Goal: Information Seeking & Learning: Learn about a topic

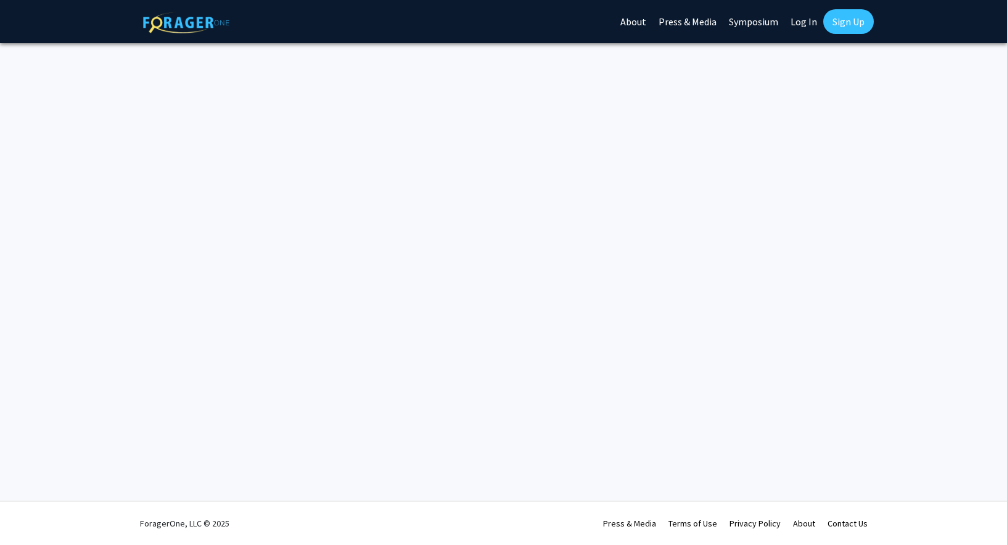
click at [797, 24] on link "Log In" at bounding box center [804, 21] width 39 height 43
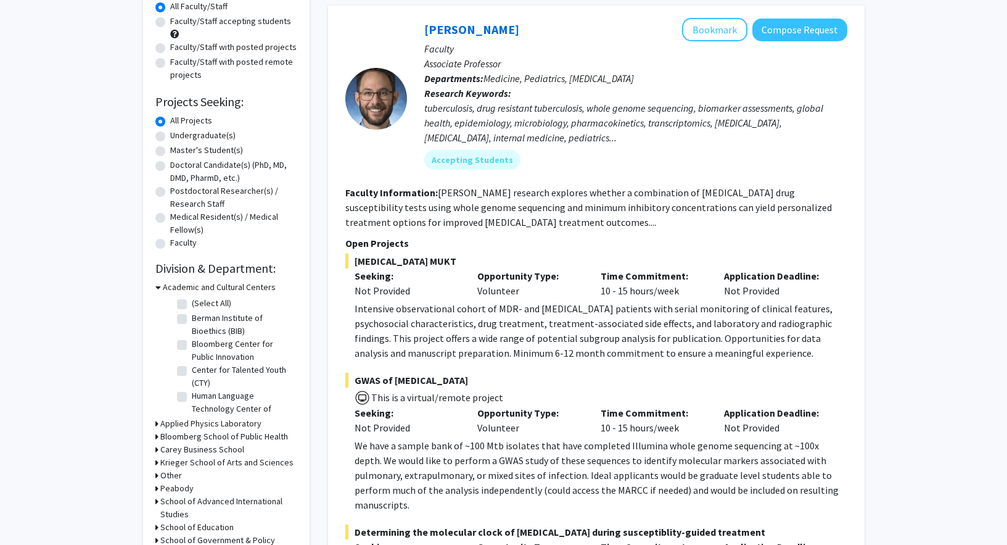
scroll to position [128, 0]
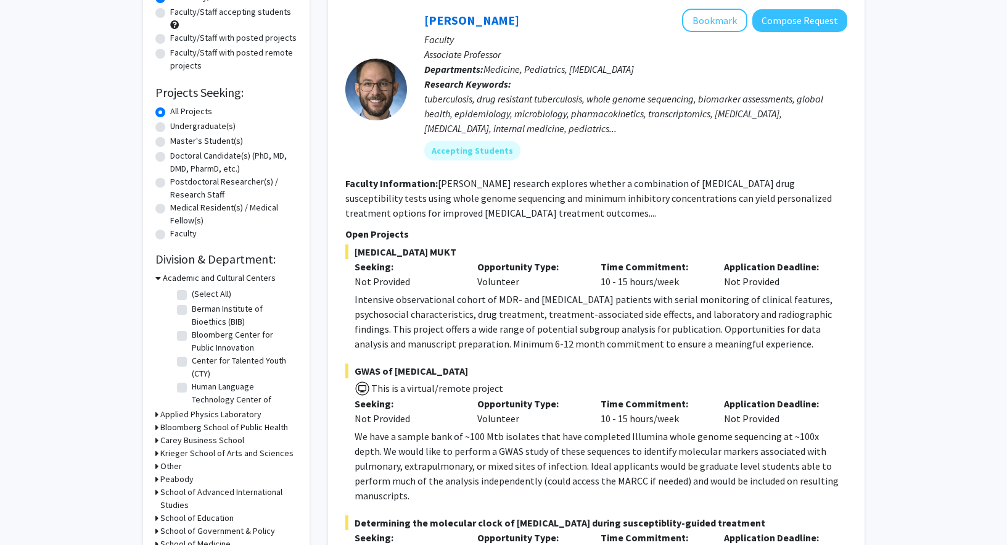
click at [165, 123] on div "Undergraduate(s)" at bounding box center [226, 127] width 142 height 15
click at [170, 128] on label "Undergraduate(s)" at bounding box center [202, 126] width 65 height 13
click at [170, 128] on input "Undergraduate(s)" at bounding box center [174, 124] width 8 height 8
radio input "true"
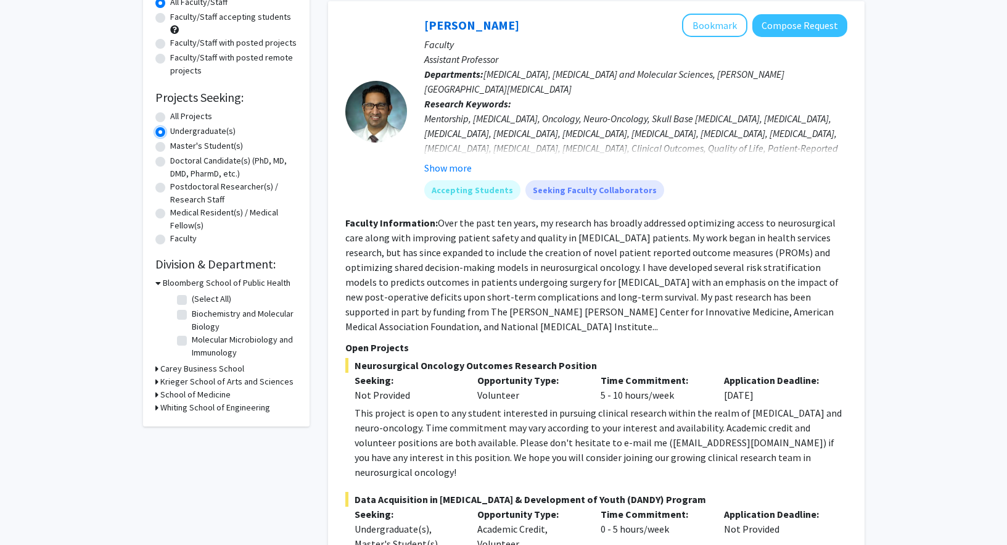
scroll to position [142, 0]
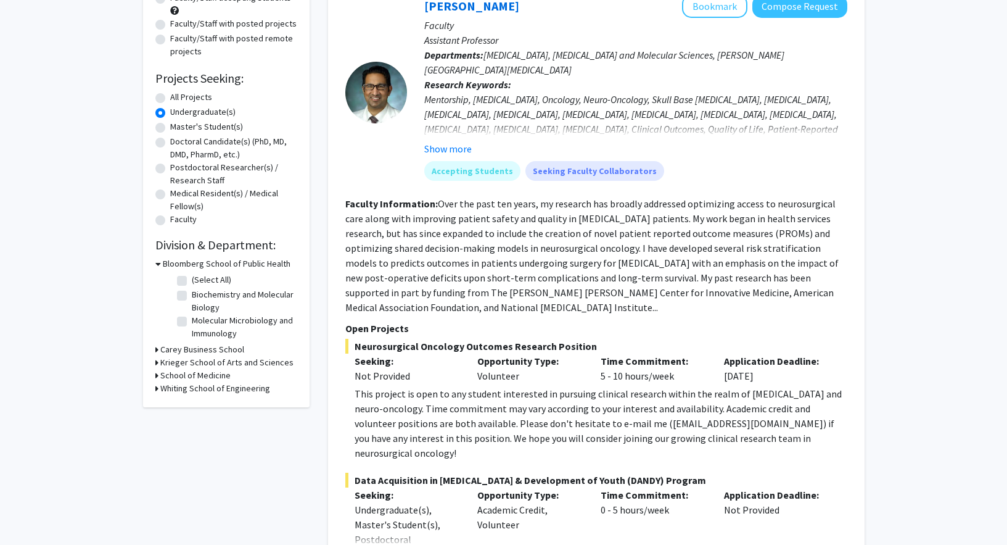
click at [154, 262] on div "Refine By Collaboration Status: Collaboration Status All Faculty/Staff Collabor…" at bounding box center [226, 166] width 167 height 484
click at [162, 383] on h3 "Whiting School of Engineering" at bounding box center [215, 388] width 110 height 13
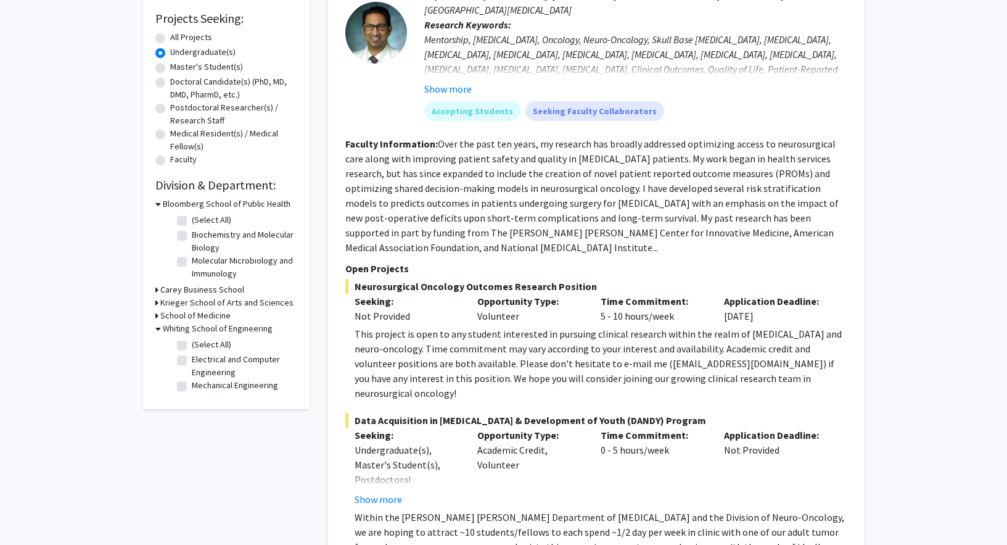
scroll to position [213, 0]
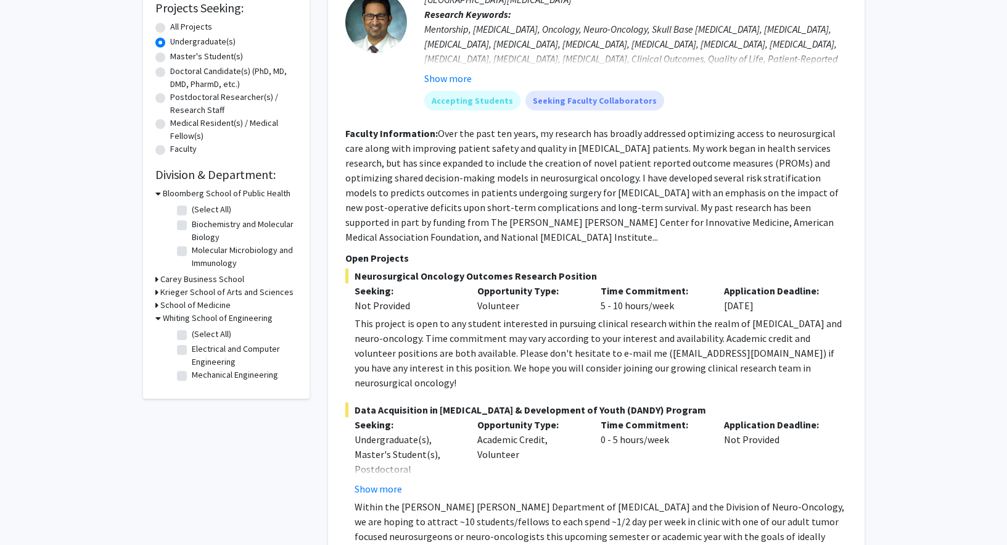
click at [159, 315] on icon at bounding box center [158, 317] width 6 height 13
click at [170, 27] on label "All Projects" at bounding box center [191, 26] width 42 height 13
click at [170, 27] on input "All Projects" at bounding box center [174, 24] width 8 height 8
radio input "true"
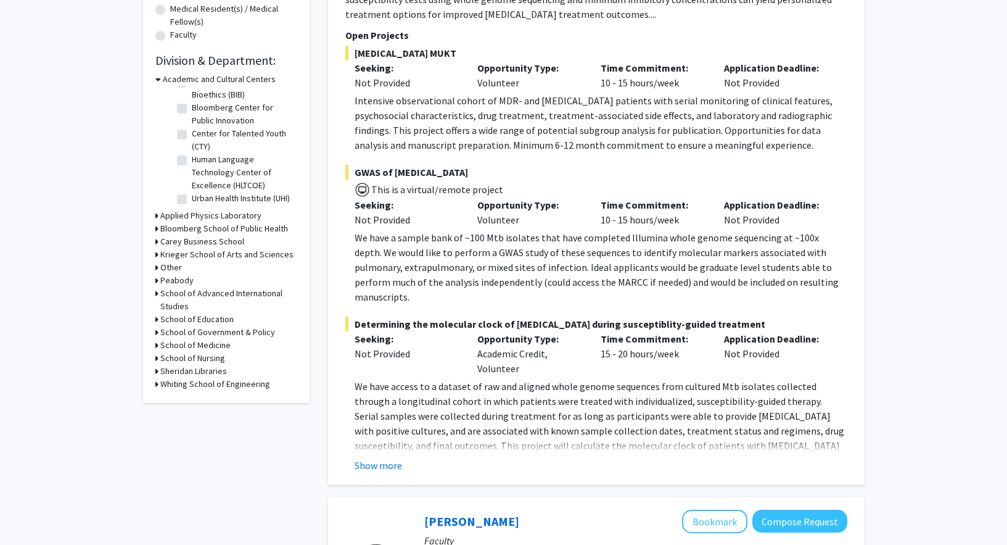
scroll to position [360, 0]
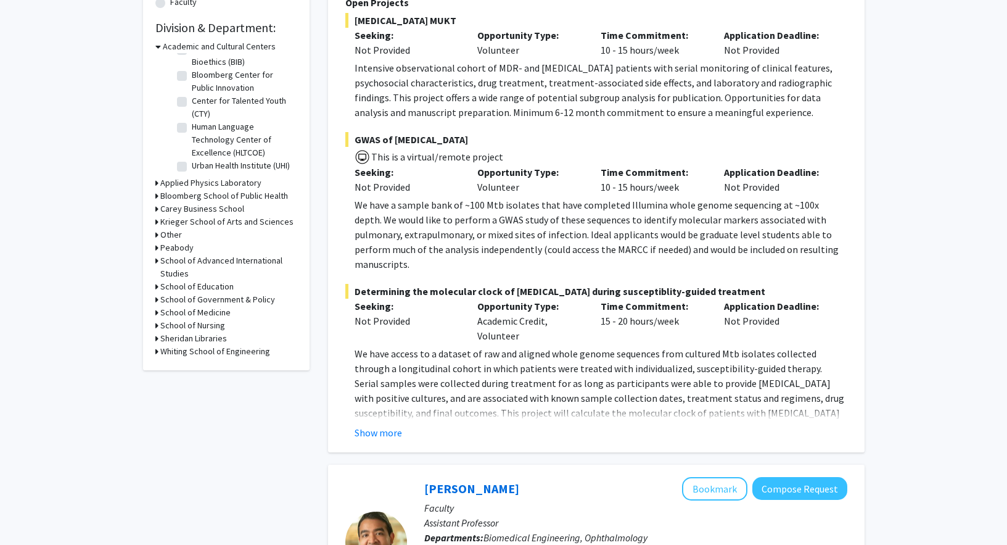
click at [181, 351] on h3 "Whiting School of Engineering" at bounding box center [215, 351] width 110 height 13
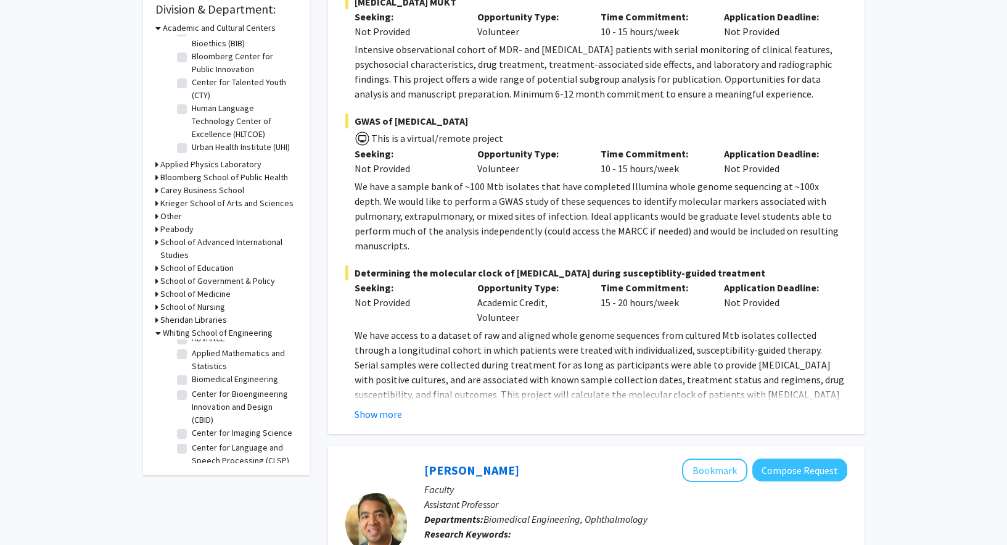
scroll to position [24, 0]
click at [188, 358] on fg-checkbox "Applied Mathematics and Statistics Applied Mathematics and Statistics" at bounding box center [235, 361] width 117 height 26
click at [192, 356] on label "Applied Mathematics and Statistics" at bounding box center [243, 361] width 102 height 26
click at [192, 356] on input "Applied Mathematics and Statistics" at bounding box center [196, 352] width 8 height 8
checkbox input "true"
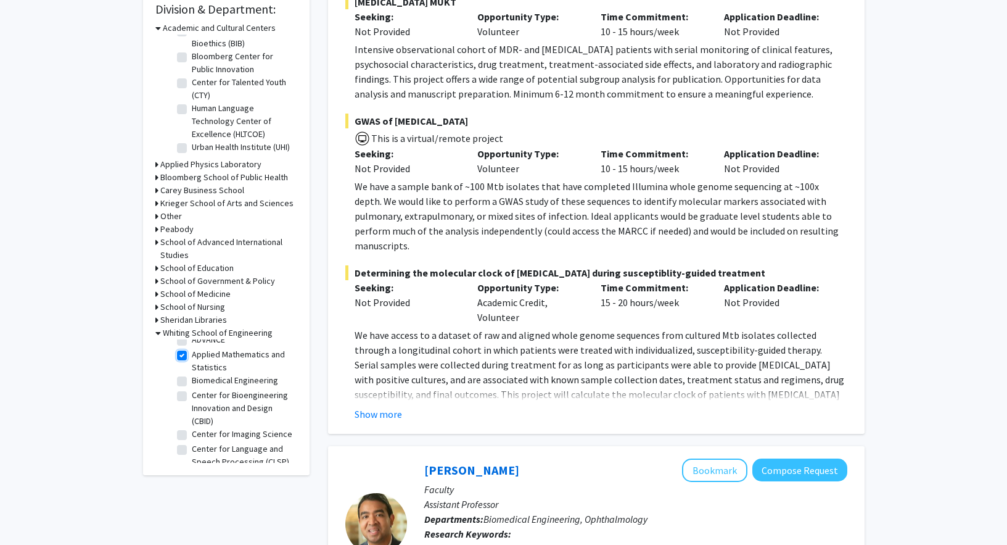
checkbox input "true"
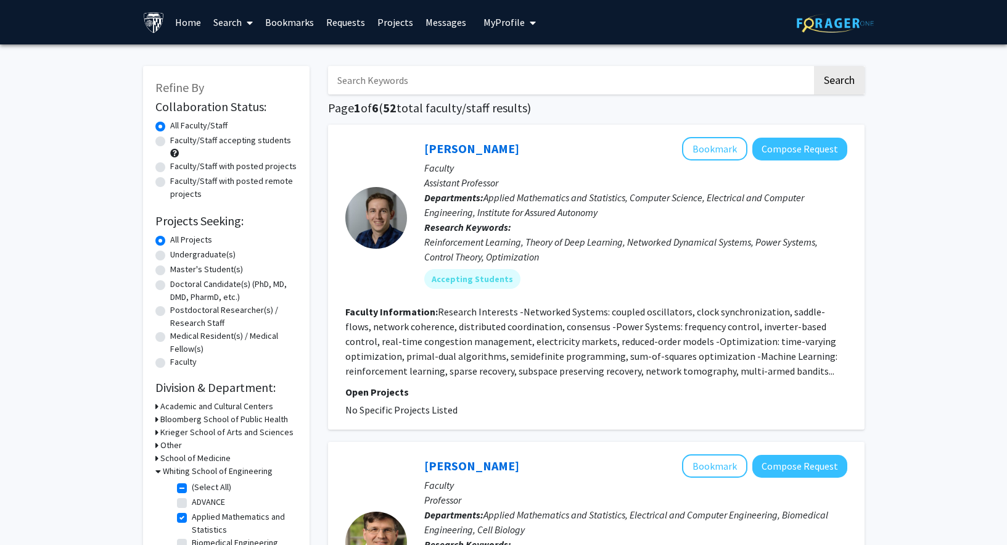
click at [170, 254] on label "Undergraduate(s)" at bounding box center [202, 254] width 65 height 13
click at [170, 254] on input "Undergraduate(s)" at bounding box center [174, 252] width 8 height 8
radio input "true"
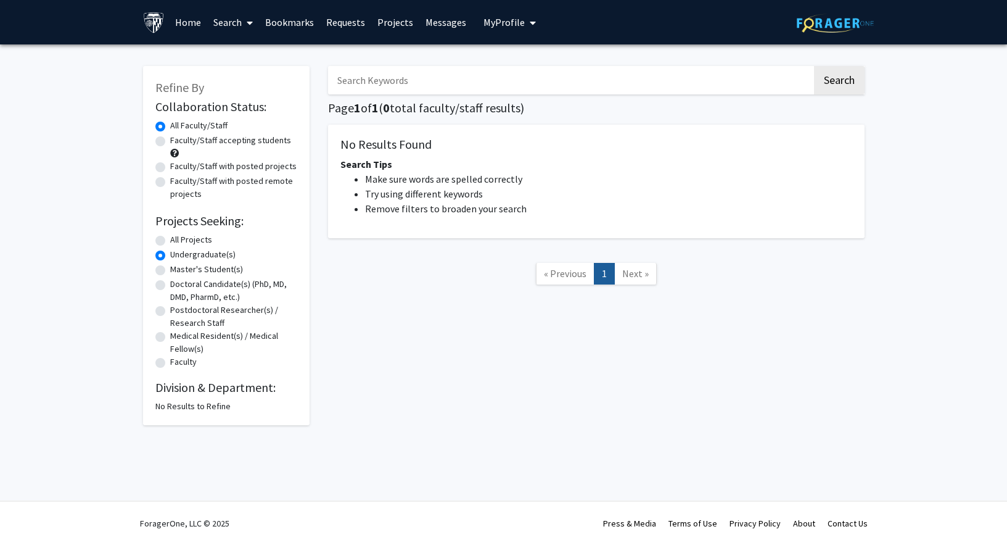
click at [170, 237] on label "All Projects" at bounding box center [191, 239] width 42 height 13
click at [170, 237] on input "All Projects" at bounding box center [174, 237] width 8 height 8
radio input "true"
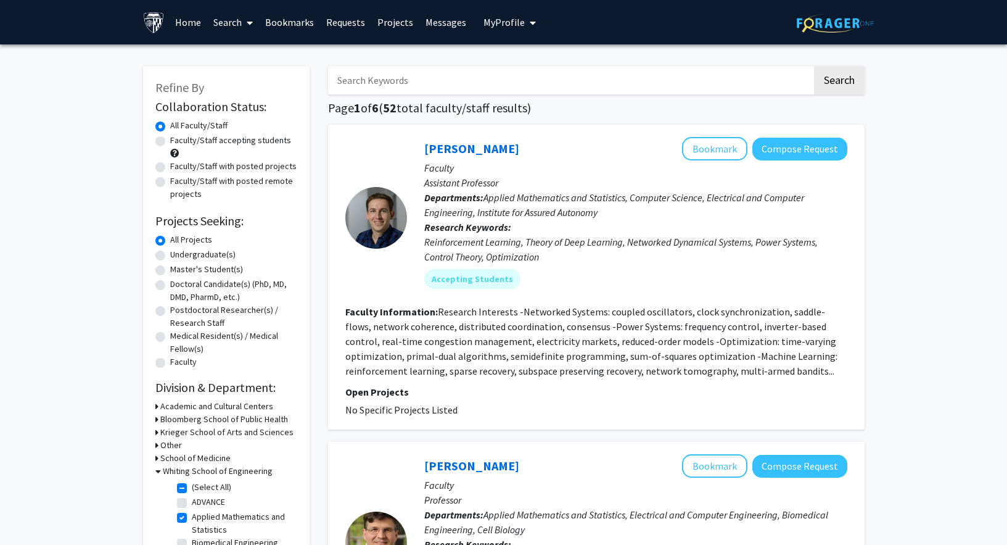
click at [170, 270] on label "Master's Student(s)" at bounding box center [206, 269] width 73 height 13
click at [170, 270] on input "Master's Student(s)" at bounding box center [174, 267] width 8 height 8
radio input "true"
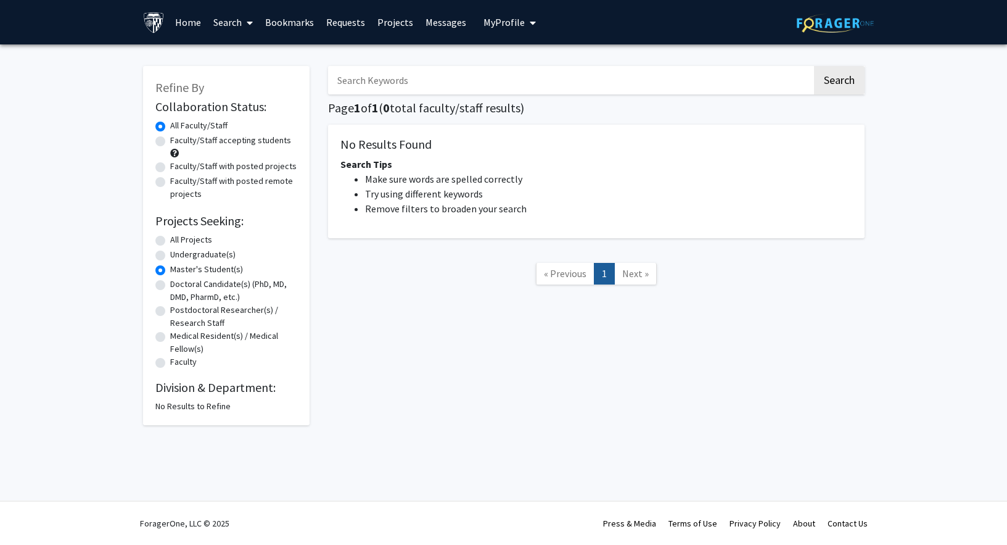
click at [160, 294] on div "Doctoral Candidate(s) (PhD, MD, DMD, PharmD, etc.)" at bounding box center [226, 291] width 142 height 26
click at [170, 285] on label "Doctoral Candidate(s) (PhD, MD, DMD, PharmD, etc.)" at bounding box center [233, 291] width 127 height 26
click at [170, 285] on input "Doctoral Candidate(s) (PhD, MD, DMD, PharmD, etc.)" at bounding box center [174, 282] width 8 height 8
radio input "true"
click at [161, 319] on div "Postdoctoral Researcher(s) / Research Staff" at bounding box center [226, 316] width 142 height 26
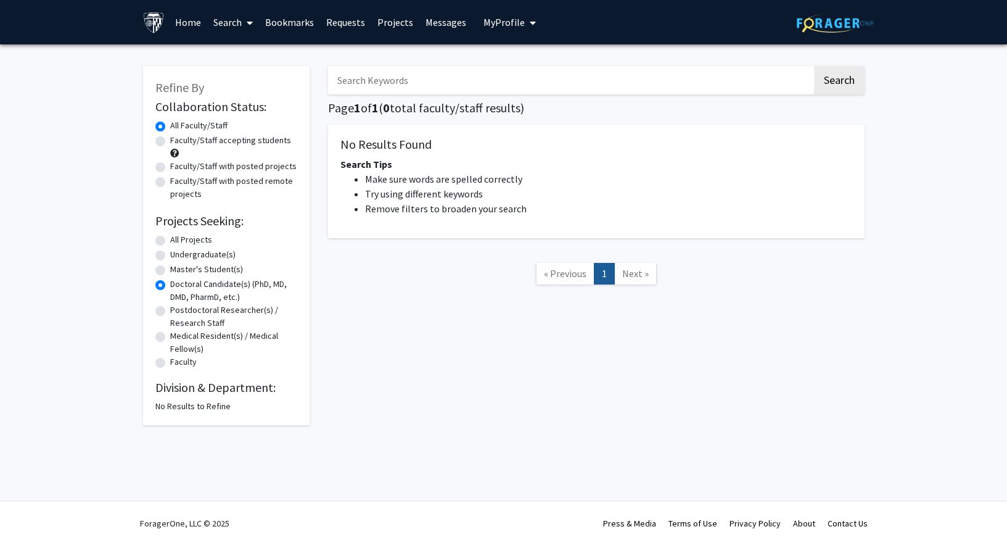
click at [170, 310] on label "Postdoctoral Researcher(s) / Research Staff" at bounding box center [233, 316] width 127 height 26
click at [170, 310] on input "Postdoctoral Researcher(s) / Research Staff" at bounding box center [174, 307] width 8 height 8
radio input "true"
click at [170, 340] on label "Medical Resident(s) / Medical Fellow(s)" at bounding box center [233, 342] width 127 height 26
click at [170, 337] on input "Medical Resident(s) / Medical Fellow(s)" at bounding box center [174, 333] width 8 height 8
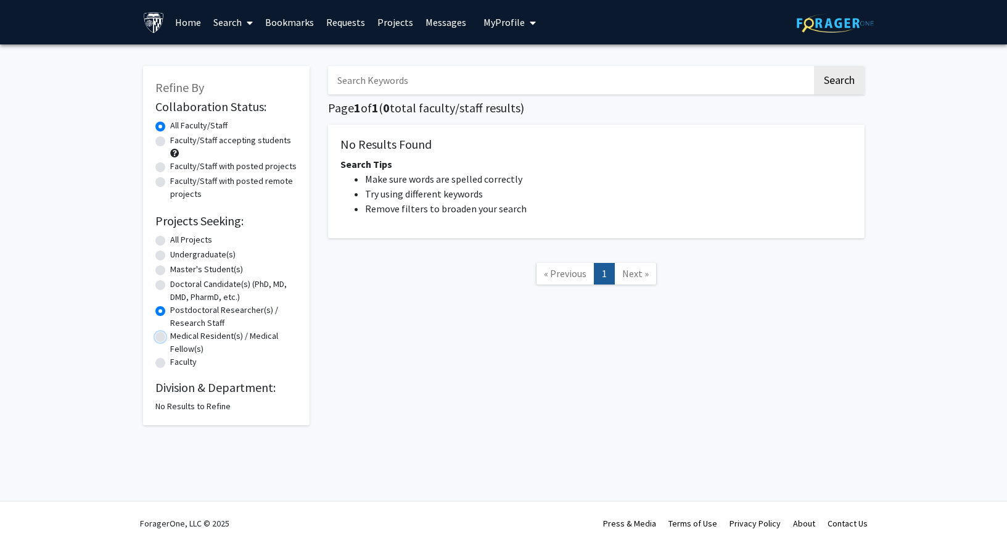
radio input "true"
click at [170, 363] on label "Faculty" at bounding box center [183, 361] width 27 height 13
click at [170, 363] on input "Faculty" at bounding box center [174, 359] width 8 height 8
radio input "true"
click at [165, 236] on div "All Projects" at bounding box center [226, 240] width 142 height 15
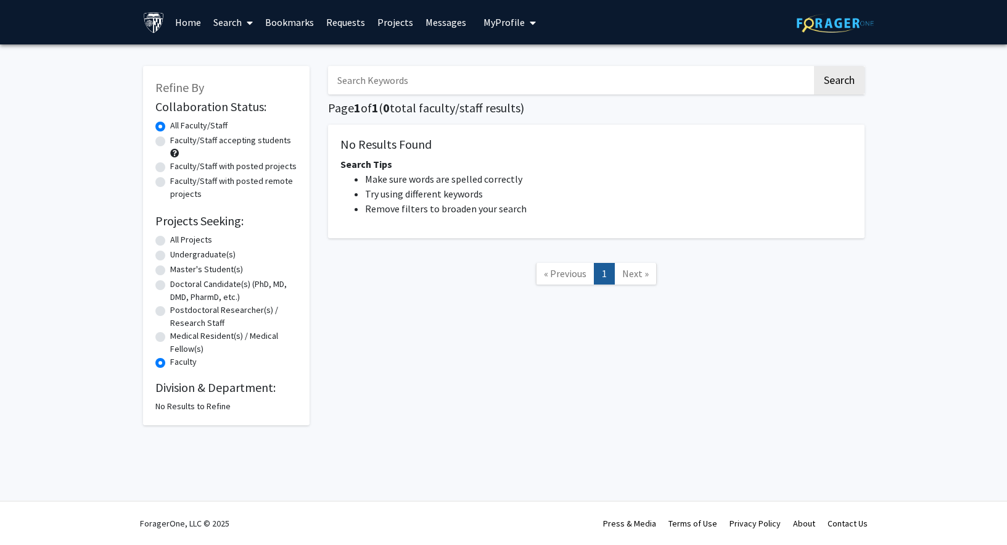
click at [170, 241] on label "All Projects" at bounding box center [191, 239] width 42 height 13
click at [170, 241] on input "All Projects" at bounding box center [174, 237] width 8 height 8
radio input "true"
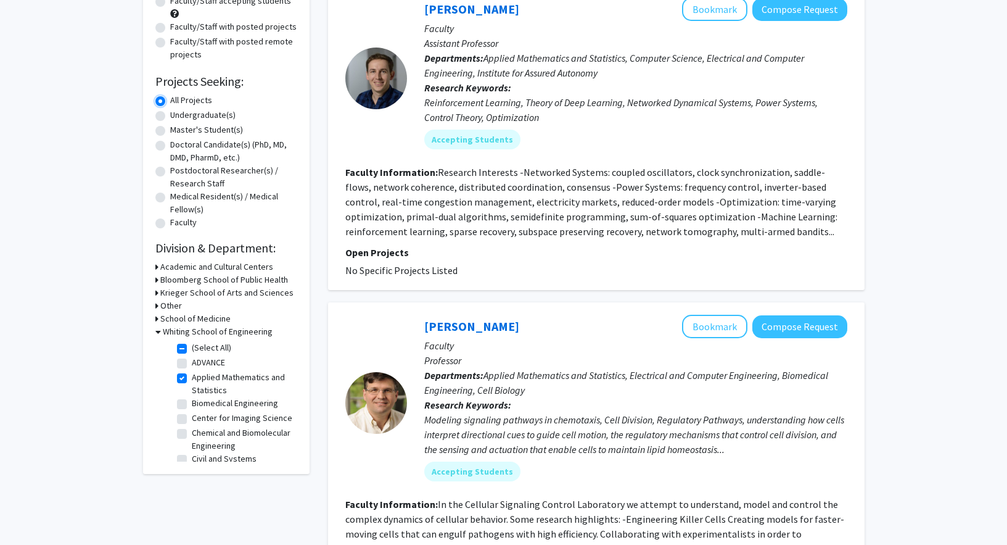
scroll to position [145, 0]
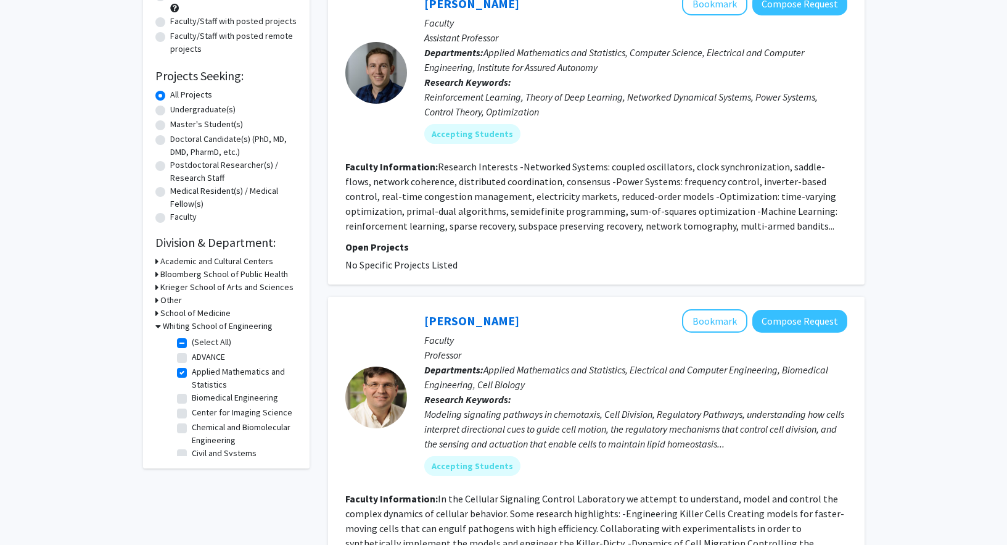
click at [170, 221] on label "Faculty" at bounding box center [183, 216] width 27 height 13
click at [170, 218] on input "Faculty" at bounding box center [174, 214] width 8 height 8
radio input "true"
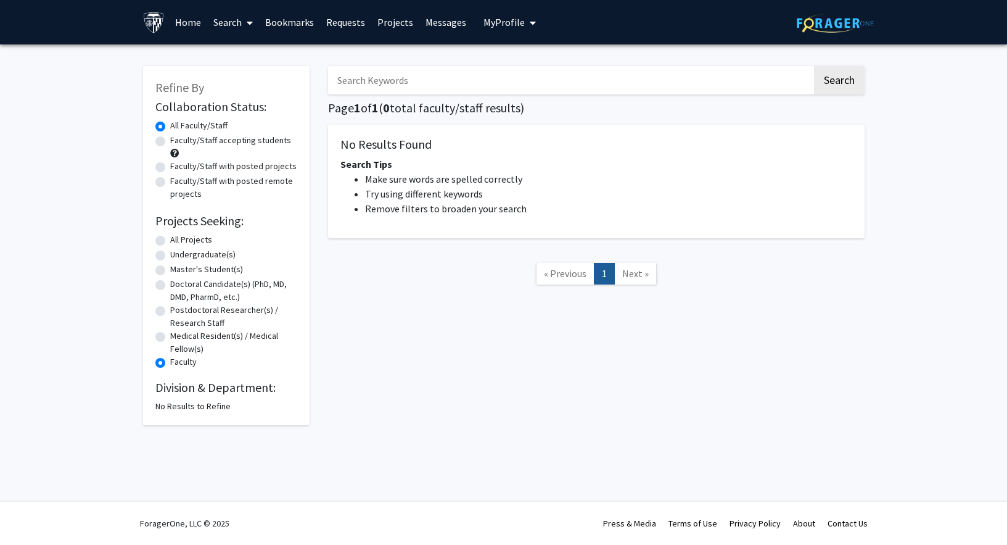
click at [170, 339] on label "Medical Resident(s) / Medical Fellow(s)" at bounding box center [233, 342] width 127 height 26
click at [170, 337] on input "Medical Resident(s) / Medical Fellow(s)" at bounding box center [174, 333] width 8 height 8
radio input "true"
click at [170, 309] on label "Postdoctoral Researcher(s) / Research Staff" at bounding box center [233, 316] width 127 height 26
click at [170, 309] on input "Postdoctoral Researcher(s) / Research Staff" at bounding box center [174, 307] width 8 height 8
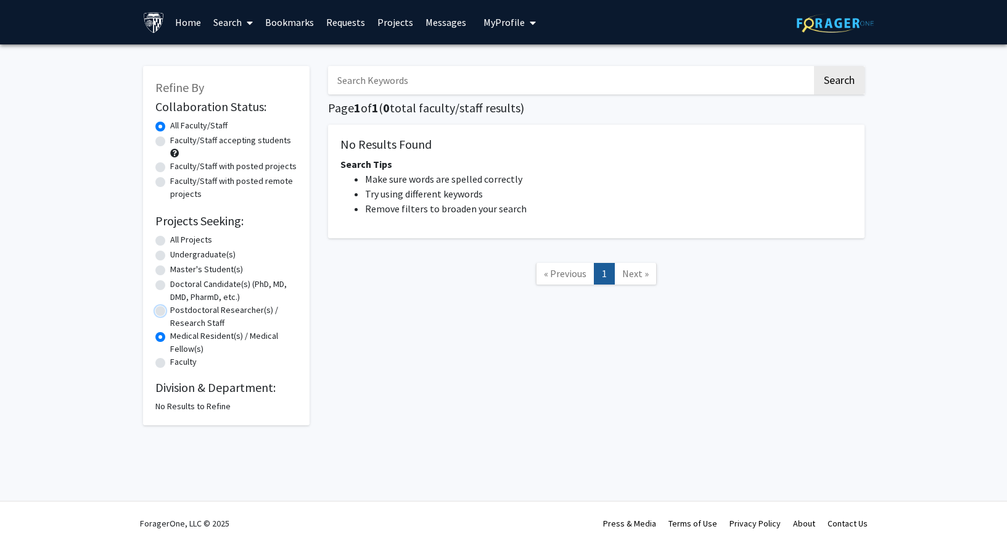
radio input "true"
click at [170, 285] on label "Doctoral Candidate(s) (PhD, MD, DMD, PharmD, etc.)" at bounding box center [233, 291] width 127 height 26
click at [170, 285] on input "Doctoral Candidate(s) (PhD, MD, DMD, PharmD, etc.)" at bounding box center [174, 282] width 8 height 8
radio input "true"
click at [170, 265] on label "Master's Student(s)" at bounding box center [206, 269] width 73 height 13
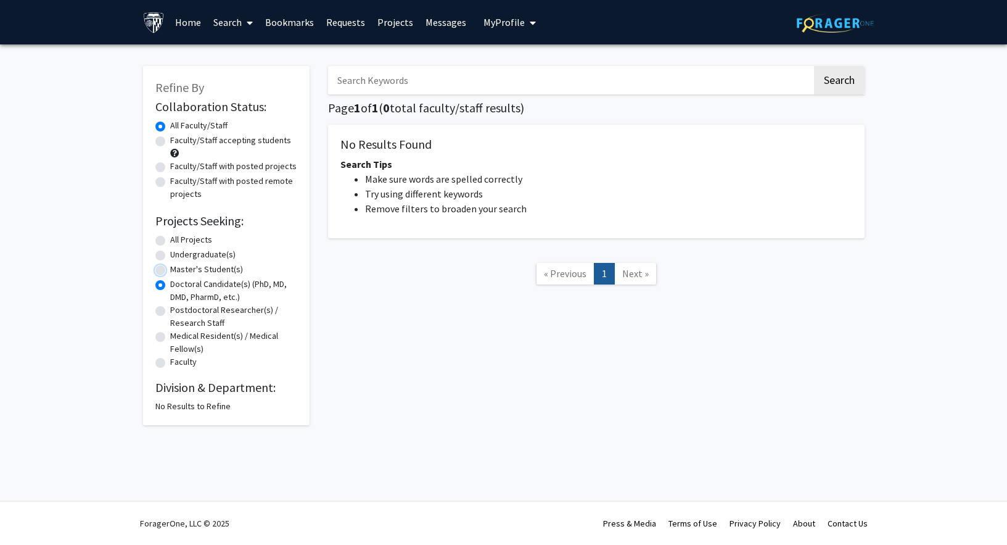
click at [170, 265] on input "Master's Student(s)" at bounding box center [174, 267] width 8 height 8
radio input "true"
click at [170, 253] on label "Undergraduate(s)" at bounding box center [202, 254] width 65 height 13
click at [170, 253] on input "Undergraduate(s)" at bounding box center [174, 252] width 8 height 8
radio input "true"
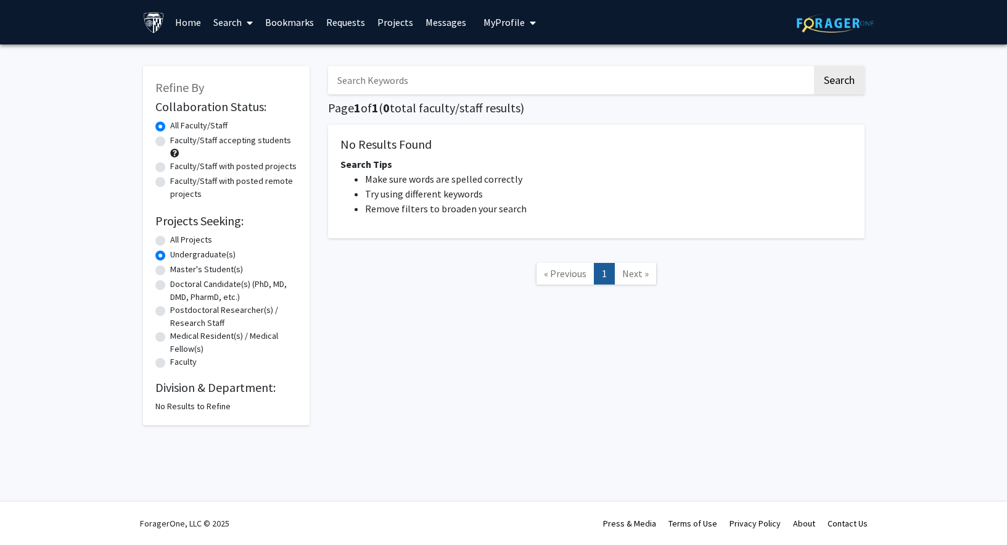
click at [170, 241] on label "All Projects" at bounding box center [191, 239] width 42 height 13
click at [170, 241] on input "All Projects" at bounding box center [174, 237] width 8 height 8
radio input "true"
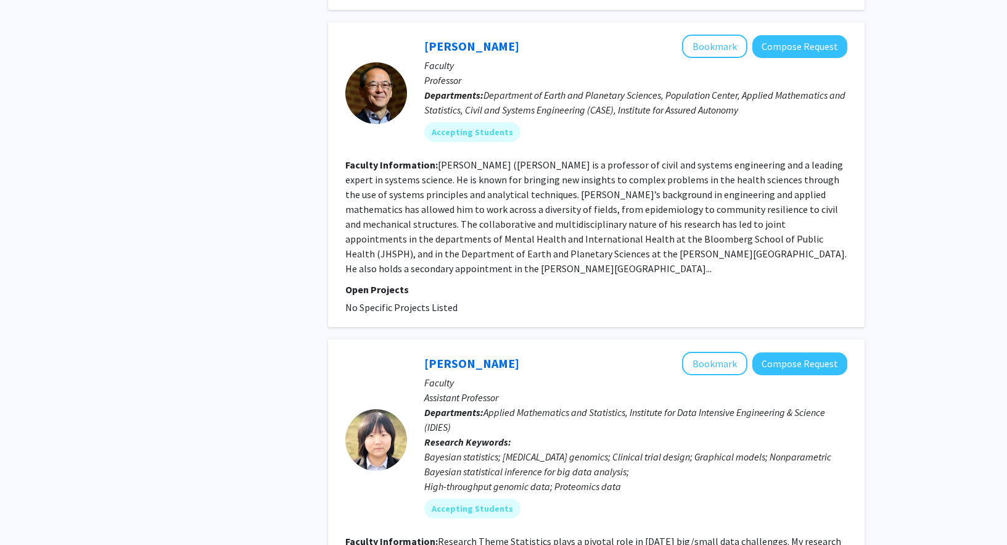
scroll to position [805, 0]
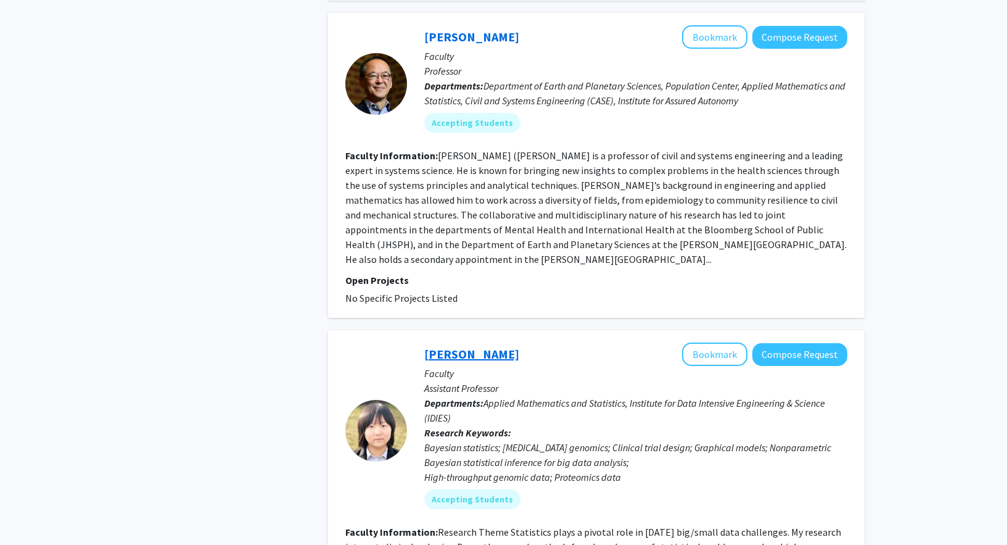
click at [434, 351] on link "[PERSON_NAME]" at bounding box center [471, 353] width 95 height 15
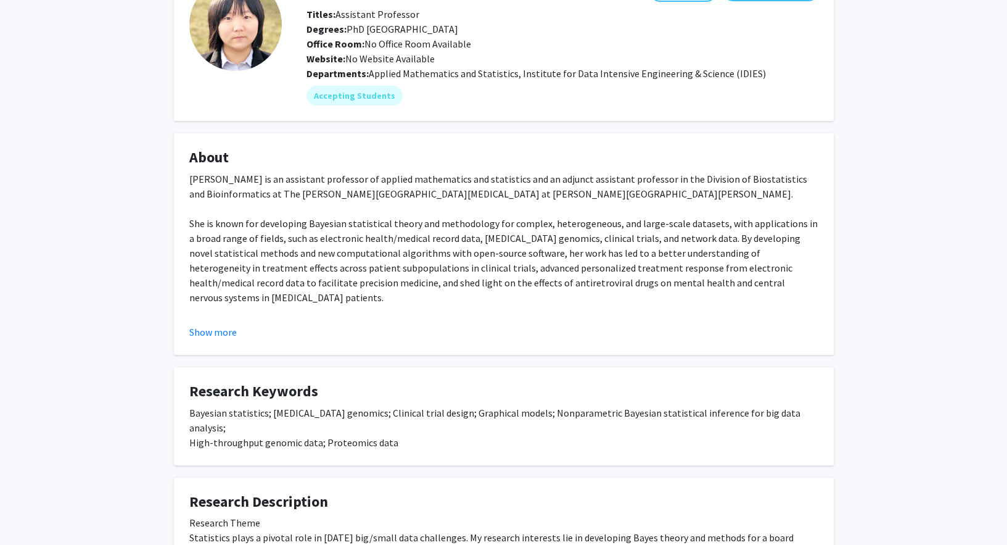
scroll to position [100, 0]
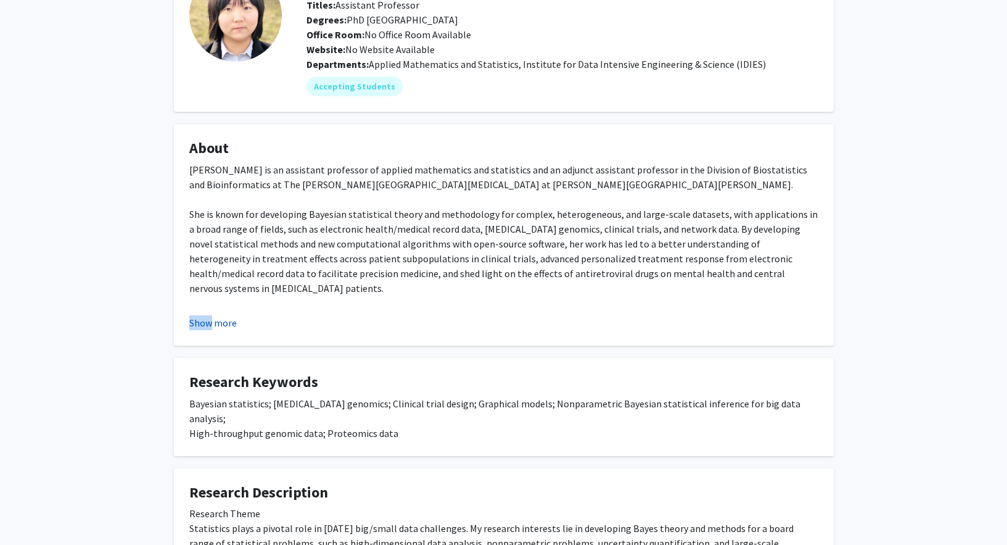
click at [228, 319] on button "Show more" at bounding box center [212, 322] width 47 height 15
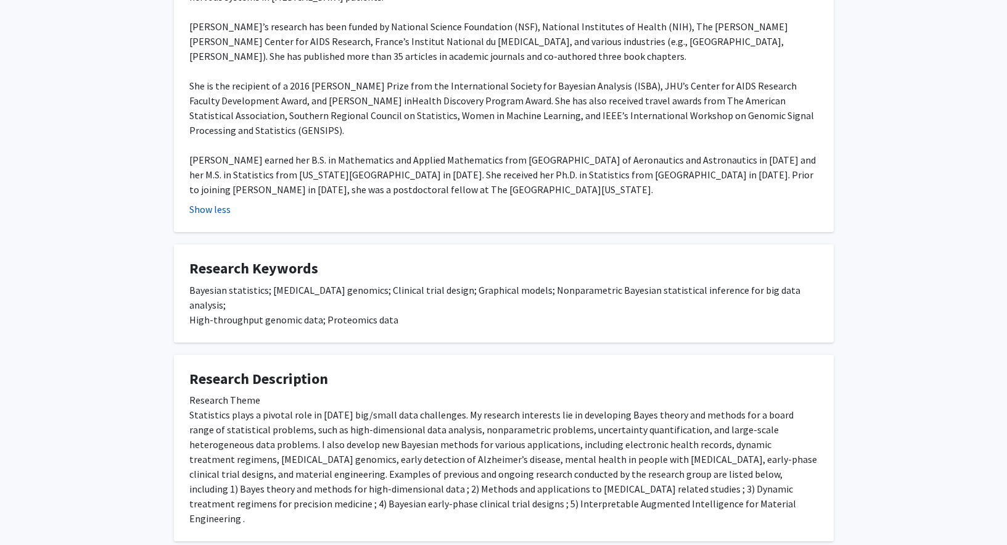
scroll to position [420, 0]
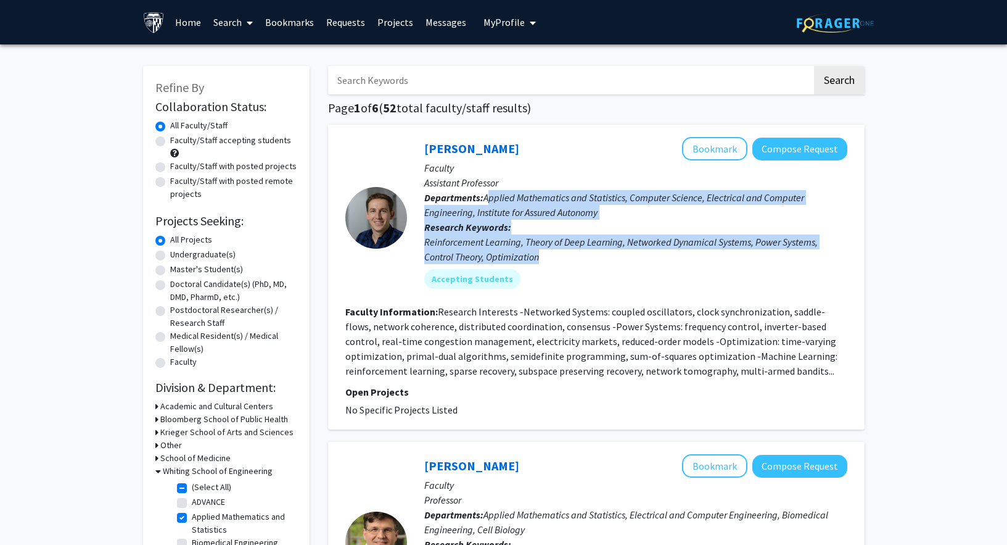
drag, startPoint x: 487, startPoint y: 194, endPoint x: 620, endPoint y: 261, distance: 149.2
click at [620, 261] on div "[PERSON_NAME] Bookmark Compose Request Faculty Assistant Professor Departments:…" at bounding box center [627, 217] width 440 height 161
click at [620, 261] on div "Reinforcement Learning, Theory of Deep Learning, Networked Dynamical Systems, P…" at bounding box center [635, 249] width 423 height 30
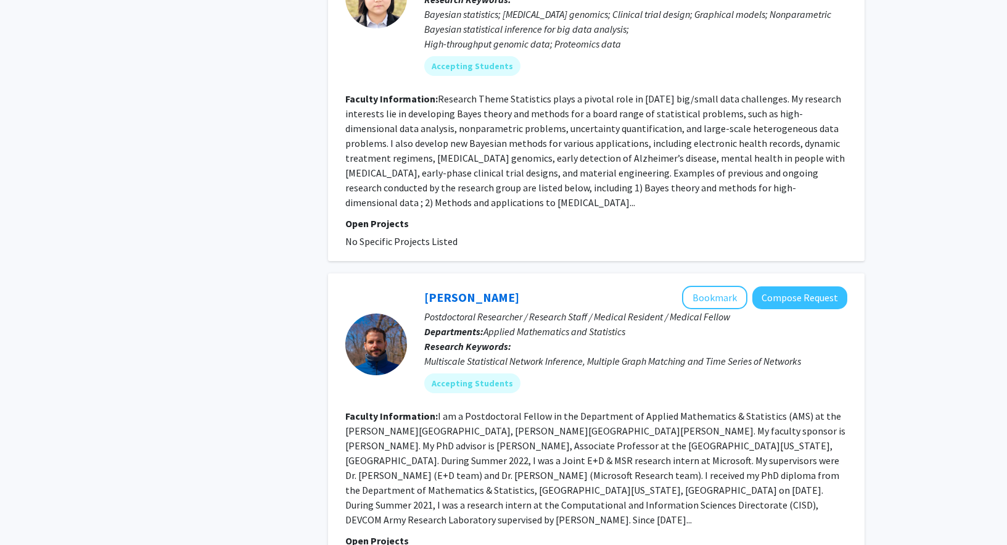
scroll to position [1216, 0]
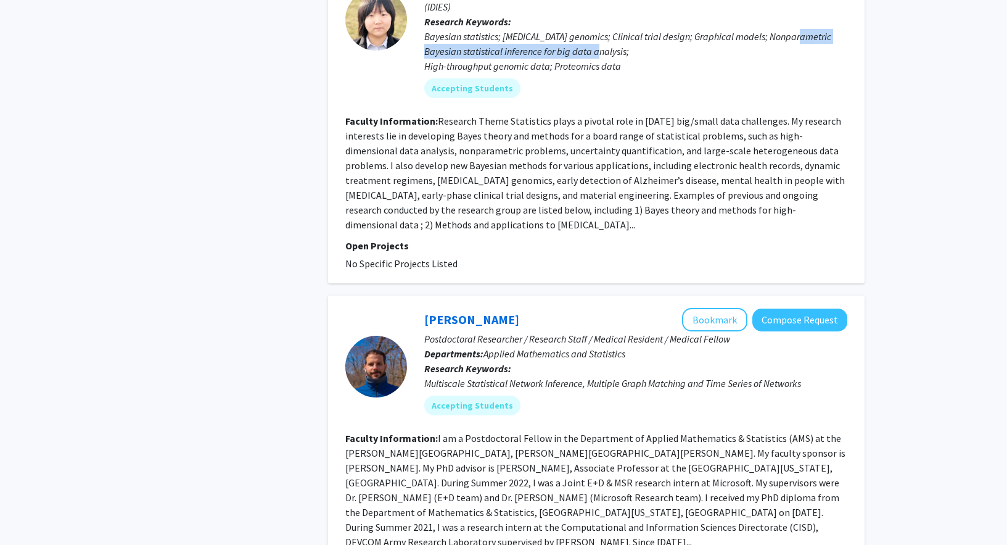
drag, startPoint x: 796, startPoint y: 36, endPoint x: 805, endPoint y: 50, distance: 16.9
click at [805, 50] on div "Bayesian statistics; [MEDICAL_DATA] genomics; Clinical trial design; Graphical …" at bounding box center [635, 51] width 423 height 44
click at [665, 148] on fg-read-more "Research Theme Statistics plays a pivotal role in [DATE] big/small data challen…" at bounding box center [595, 173] width 500 height 116
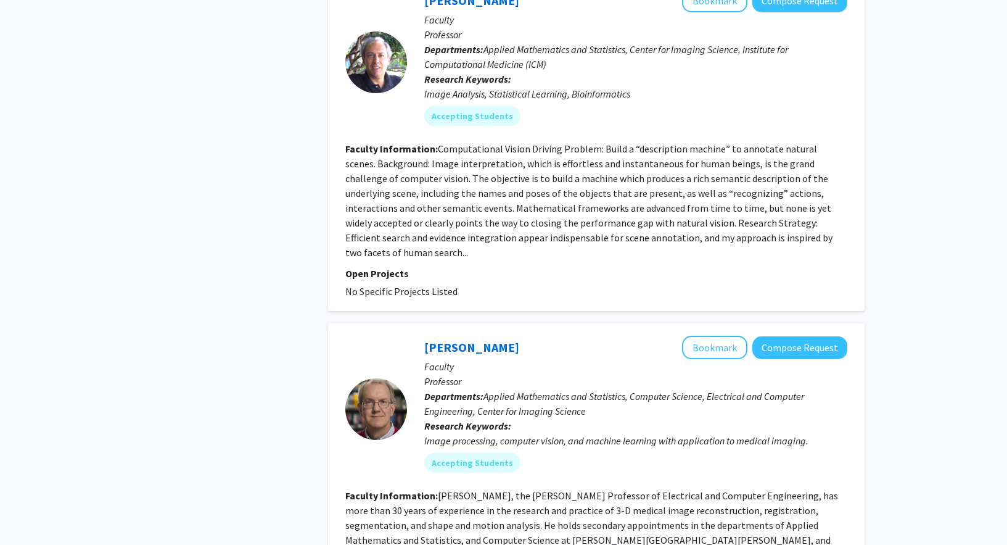
scroll to position [2481, 0]
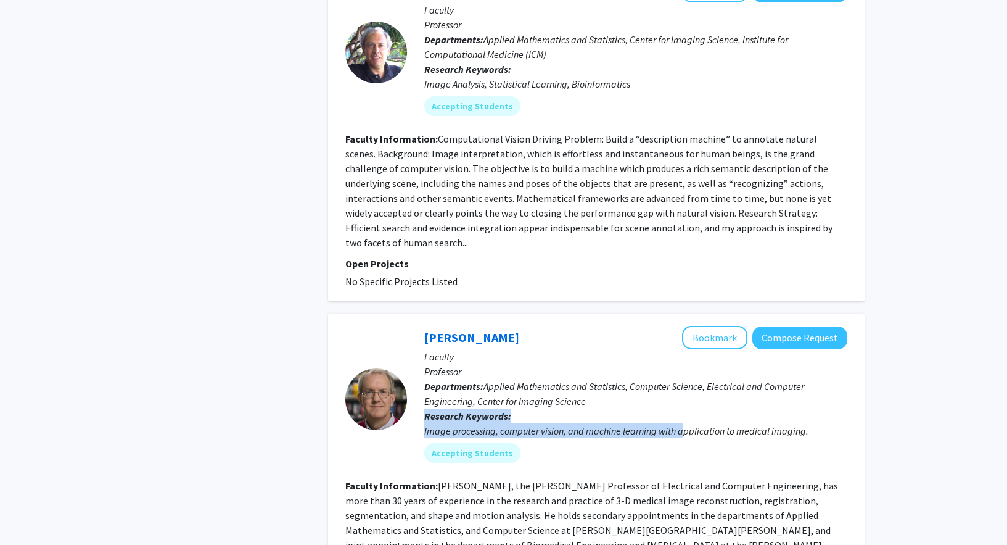
drag, startPoint x: 424, startPoint y: 331, endPoint x: 682, endPoint y: 337, distance: 258.5
click at [682, 408] on p "Research Keywords: Image processing, computer vision, and machine learning with…" at bounding box center [635, 423] width 423 height 30
click at [682, 423] on div "Image processing, computer vision, and machine learning with application to med…" at bounding box center [635, 430] width 423 height 15
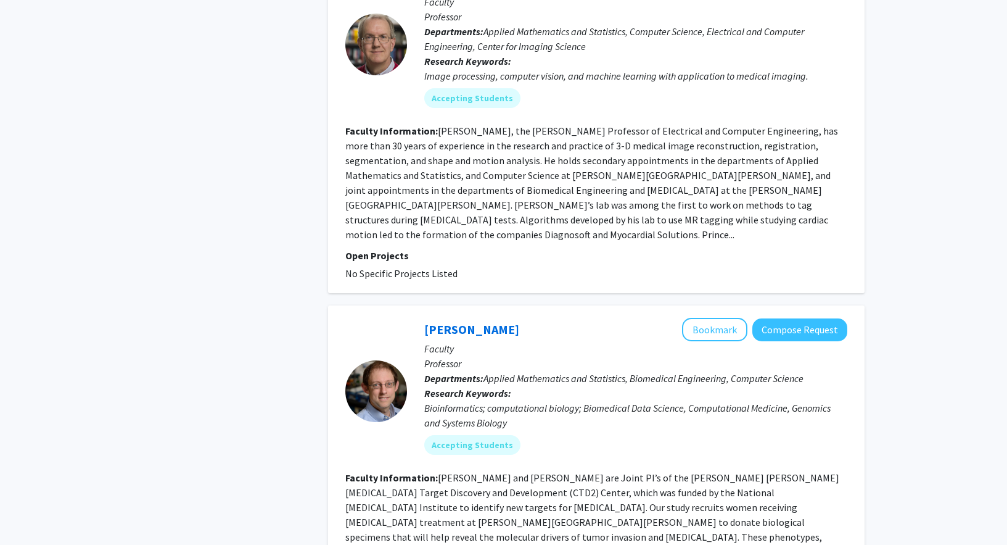
scroll to position [2963, 0]
